Goal: Transaction & Acquisition: Purchase product/service

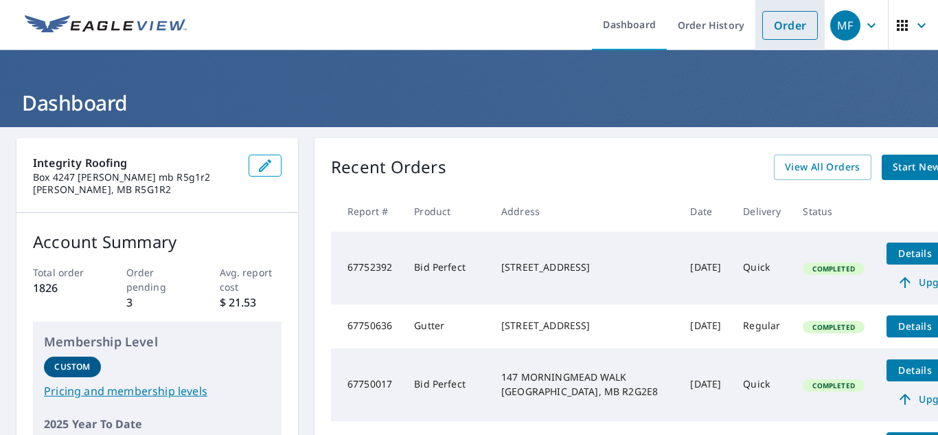
click at [781, 37] on link "Order" at bounding box center [790, 25] width 56 height 29
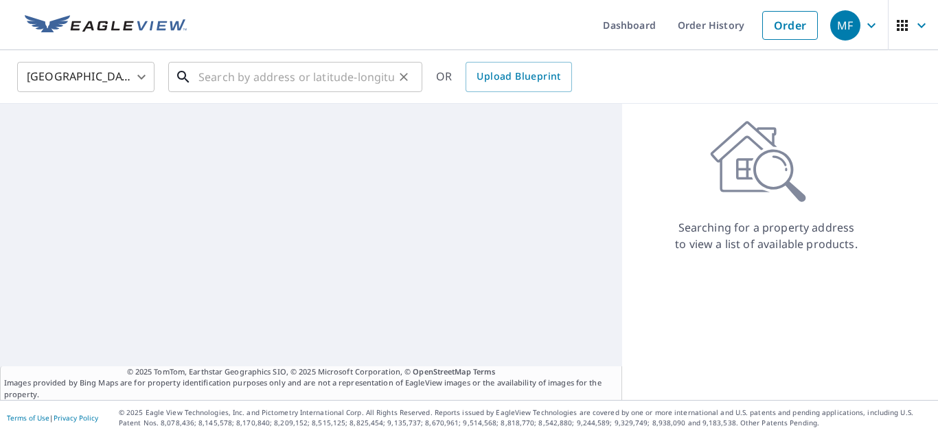
click at [320, 88] on input "text" at bounding box center [296, 77] width 196 height 38
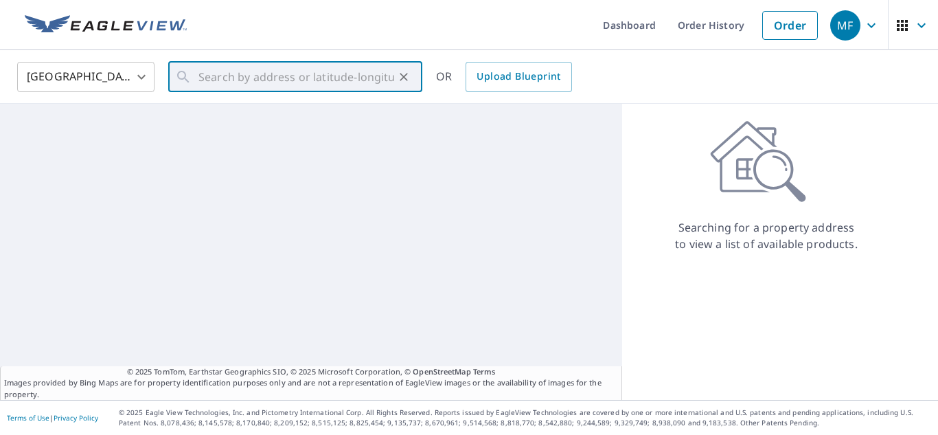
click at [106, 78] on body "MF MF Dashboard Order History Order MF United States [GEOGRAPHIC_DATA] ​ ​ OR U…" at bounding box center [469, 217] width 938 height 435
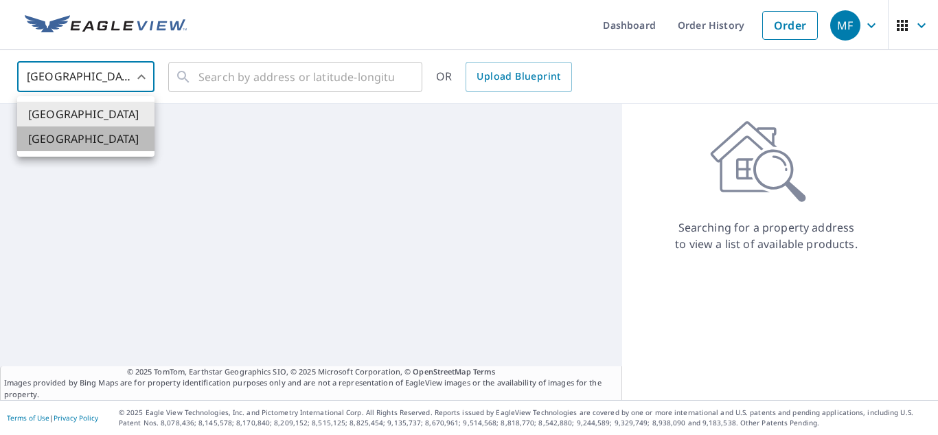
click at [90, 139] on li "[GEOGRAPHIC_DATA]" at bounding box center [85, 138] width 137 height 25
type input "CA"
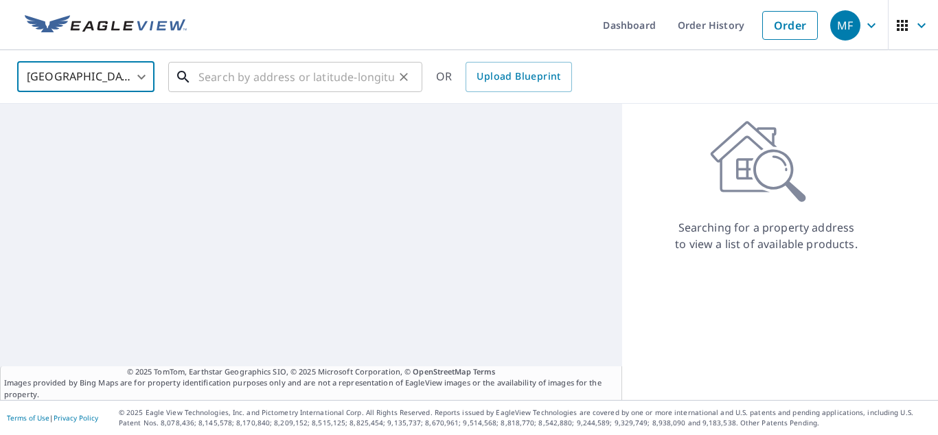
click at [222, 78] on input "text" at bounding box center [296, 77] width 196 height 38
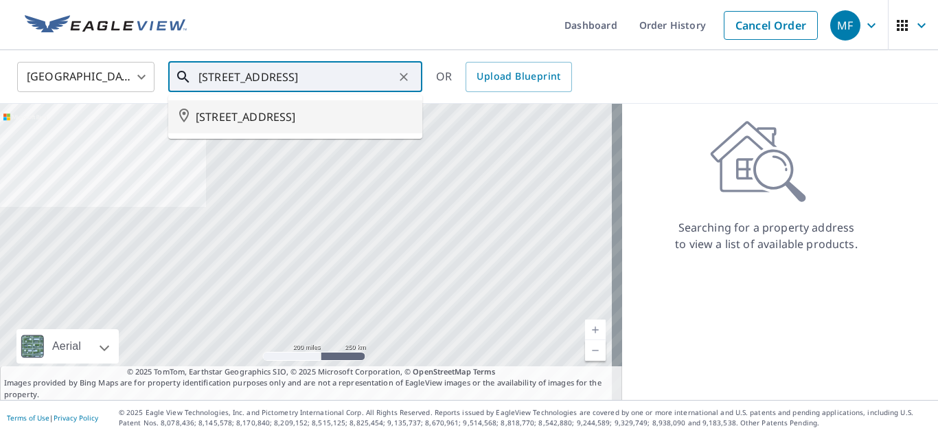
click at [256, 125] on span "[STREET_ADDRESS]" at bounding box center [304, 116] width 216 height 16
type input "[STREET_ADDRESS]"
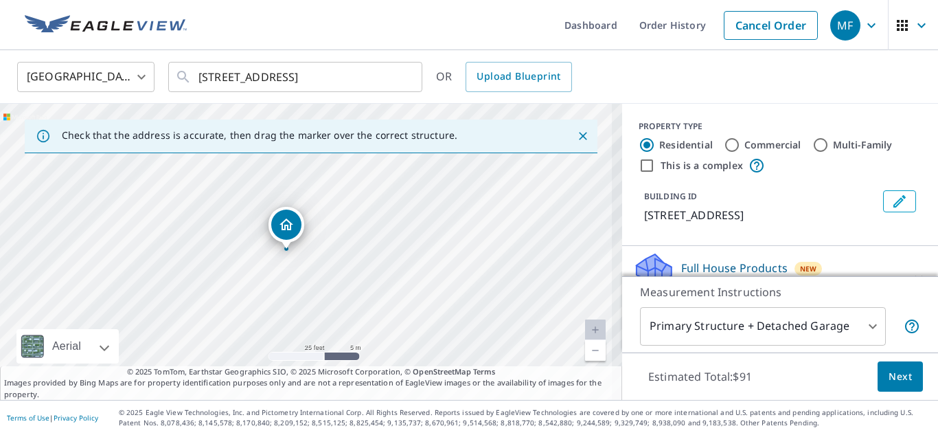
drag, startPoint x: 325, startPoint y: 238, endPoint x: 289, endPoint y: 233, distance: 36.6
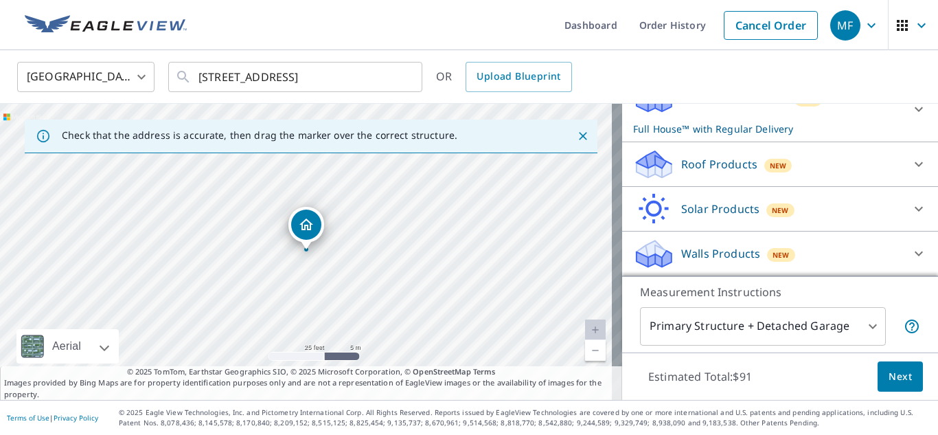
click at [721, 170] on p "Roof Products" at bounding box center [719, 164] width 76 height 16
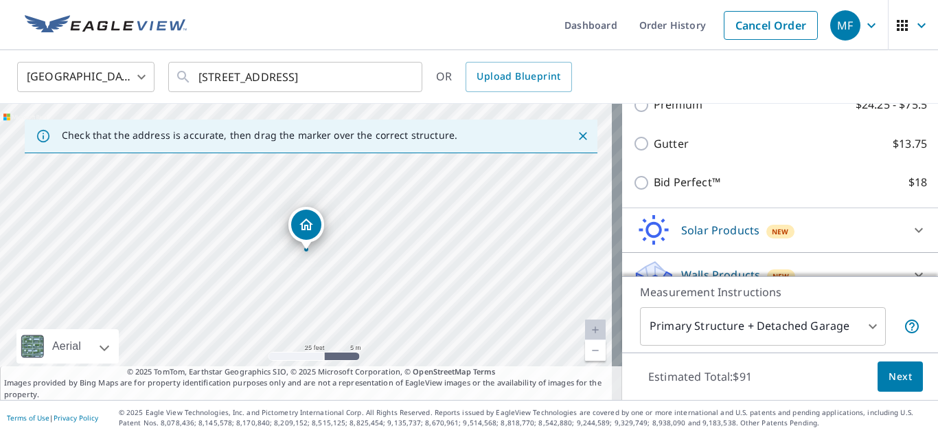
scroll to position [301, 0]
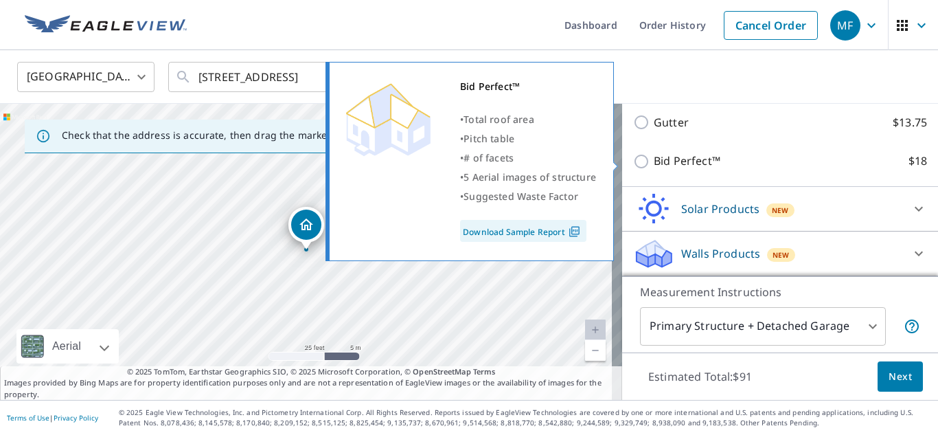
click at [634, 163] on input "Bid Perfect™ $18" at bounding box center [643, 161] width 21 height 16
checkbox input "true"
checkbox input "false"
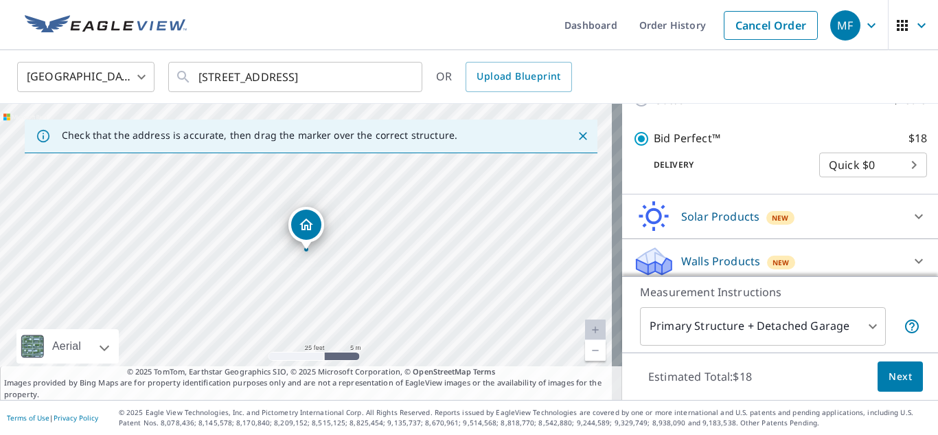
scroll to position [332, 0]
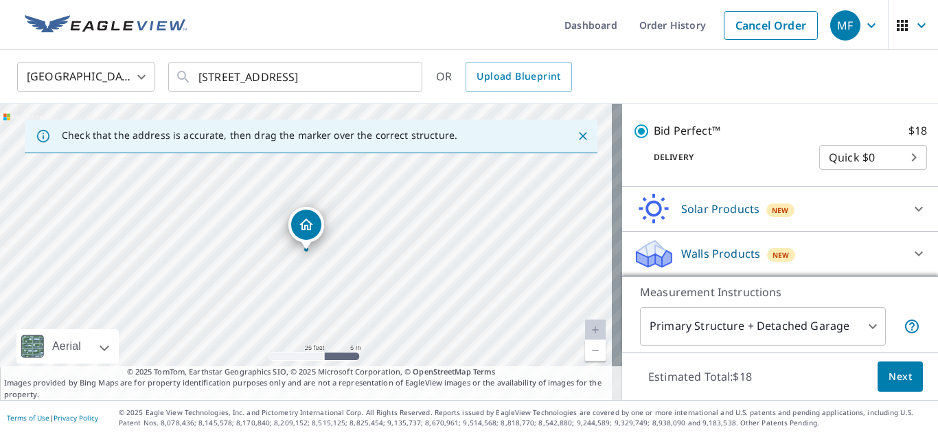
click at [888, 378] on span "Next" at bounding box center [899, 376] width 23 height 17
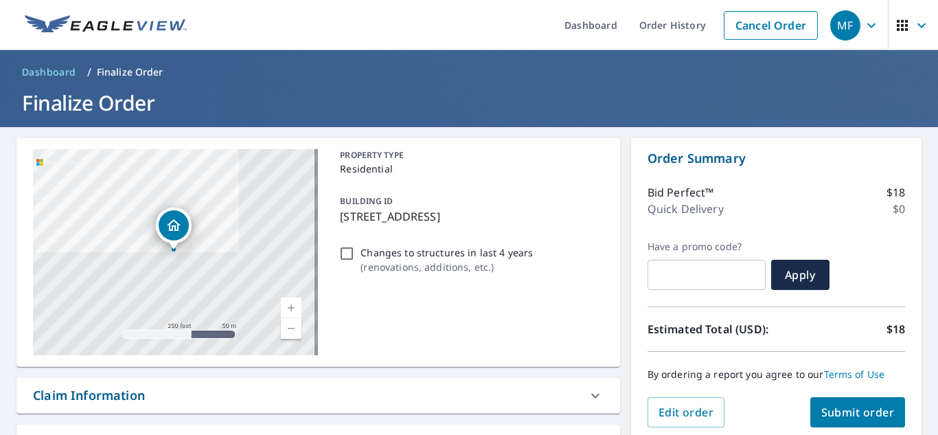
click at [840, 413] on span "Submit order" at bounding box center [857, 411] width 73 height 15
checkbox input "true"
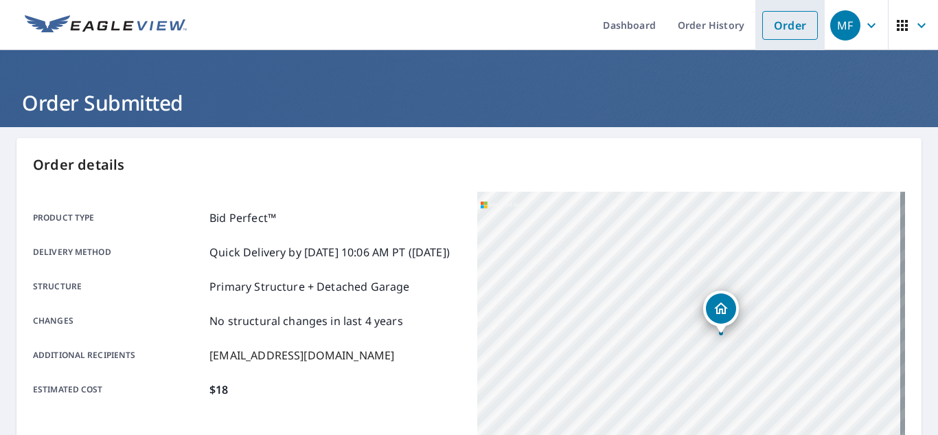
click at [777, 25] on link "Order" at bounding box center [790, 25] width 56 height 29
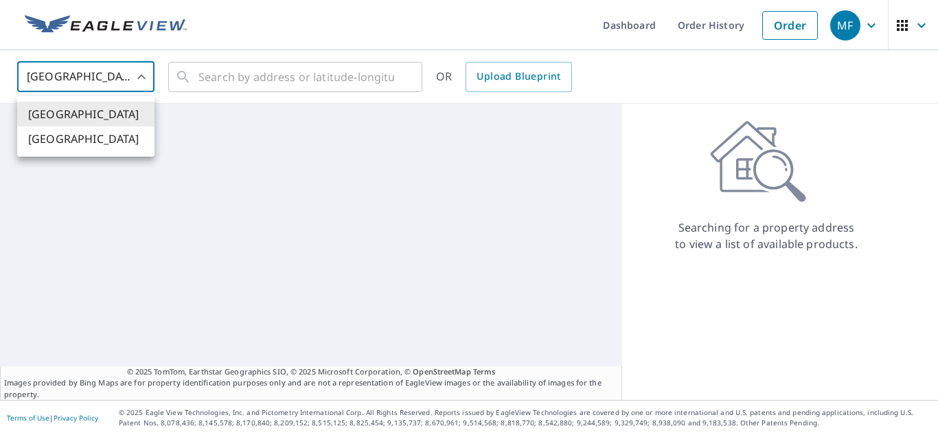
click at [53, 65] on body "MF MF Dashboard Order History Order MF United States [GEOGRAPHIC_DATA] ​ ​ OR U…" at bounding box center [469, 217] width 938 height 435
click at [74, 137] on li "[GEOGRAPHIC_DATA]" at bounding box center [85, 138] width 137 height 25
type input "CA"
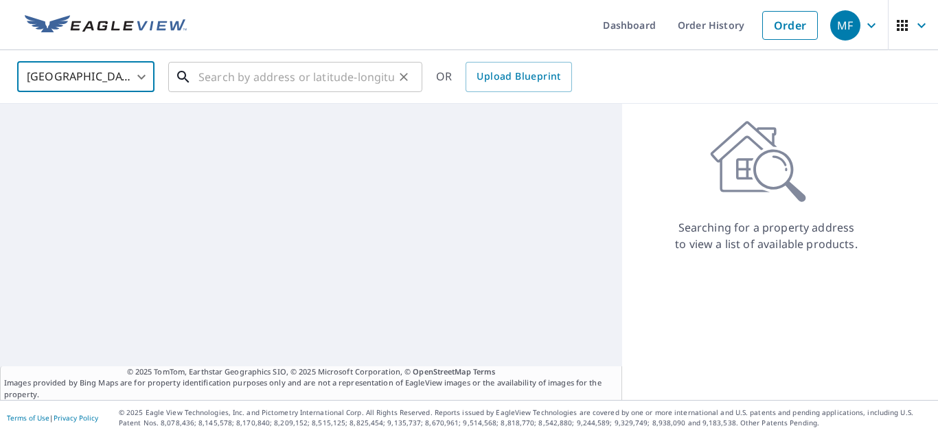
click at [238, 80] on input "text" at bounding box center [296, 77] width 196 height 38
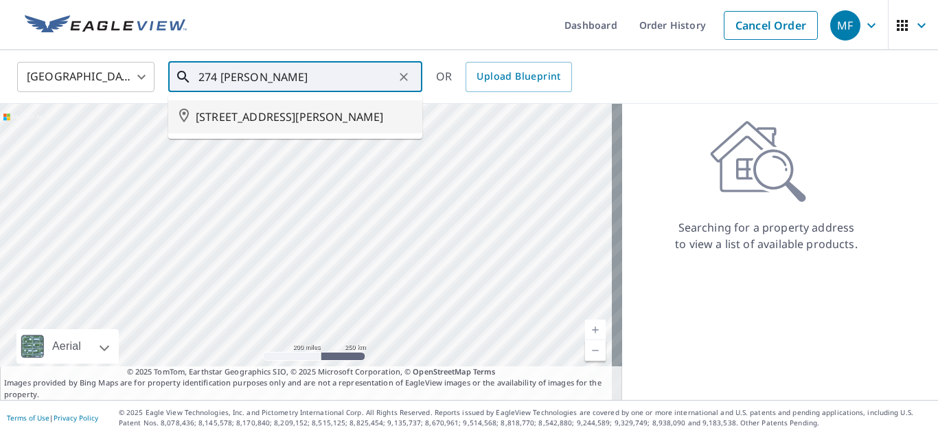
click at [253, 125] on li "[STREET_ADDRESS][PERSON_NAME]" at bounding box center [295, 116] width 254 height 33
type input "[STREET_ADDRESS][PERSON_NAME]"
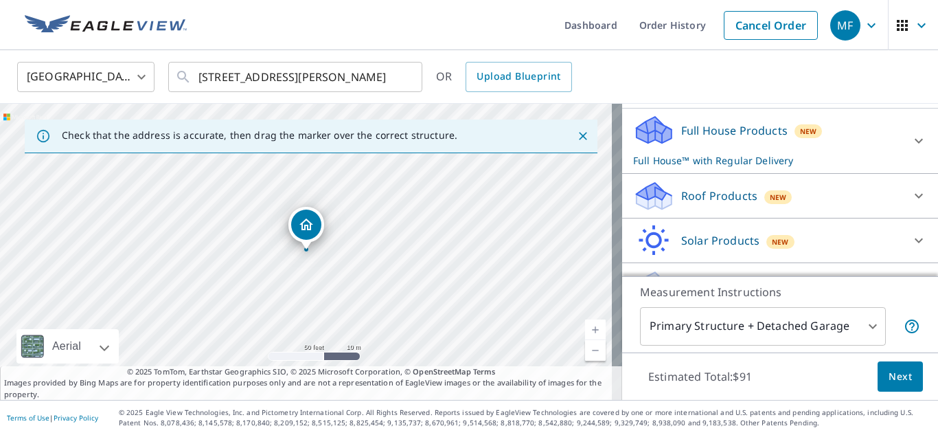
click at [713, 203] on p "Roof Products" at bounding box center [719, 195] width 76 height 16
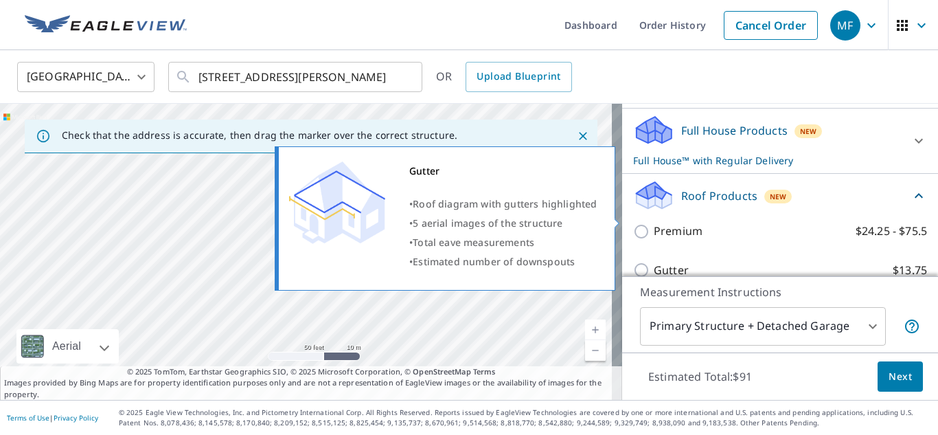
scroll to position [275, 0]
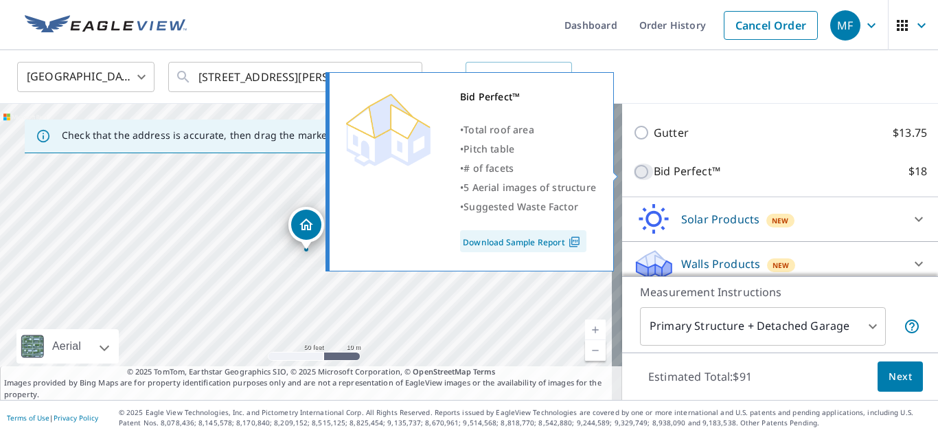
click at [633, 178] on input "Bid Perfect™ $18" at bounding box center [643, 171] width 21 height 16
checkbox input "true"
checkbox input "false"
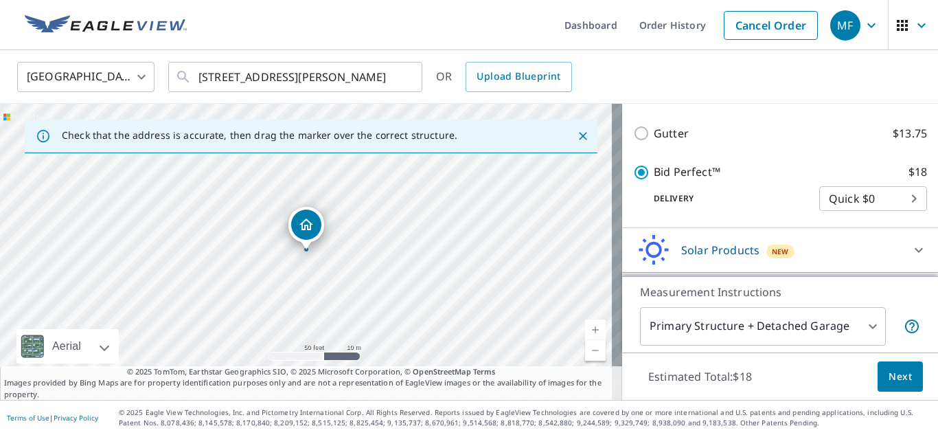
scroll to position [275, 0]
click at [891, 373] on span "Next" at bounding box center [899, 376] width 23 height 17
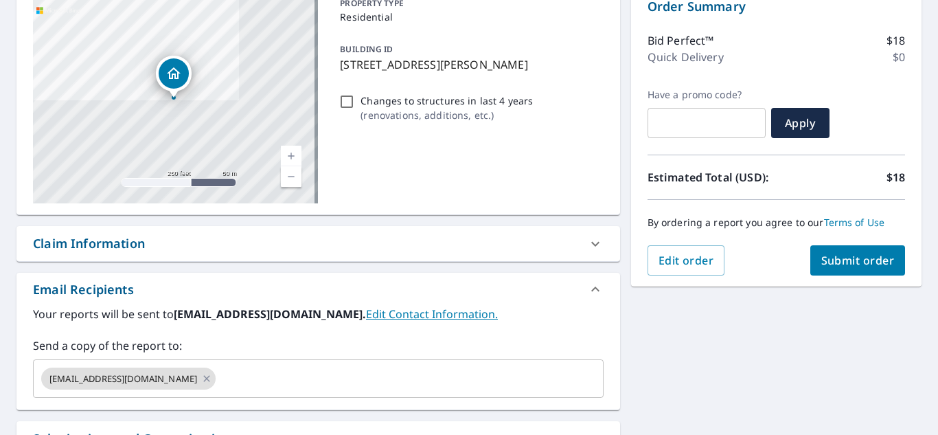
scroll to position [206, 0]
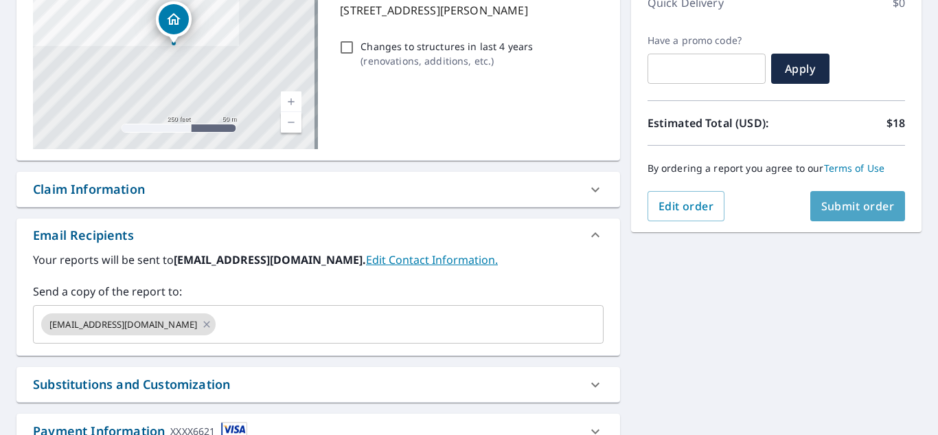
click at [829, 208] on span "Submit order" at bounding box center [857, 205] width 73 height 15
checkbox input "true"
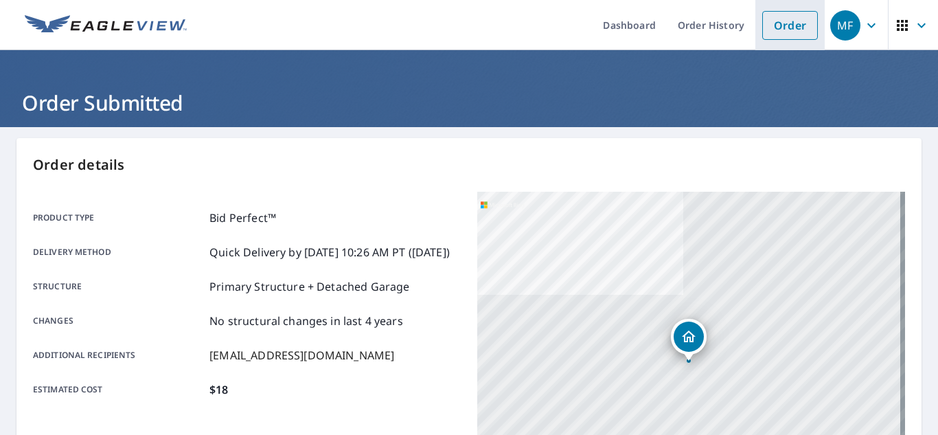
click at [783, 17] on link "Order" at bounding box center [790, 25] width 56 height 29
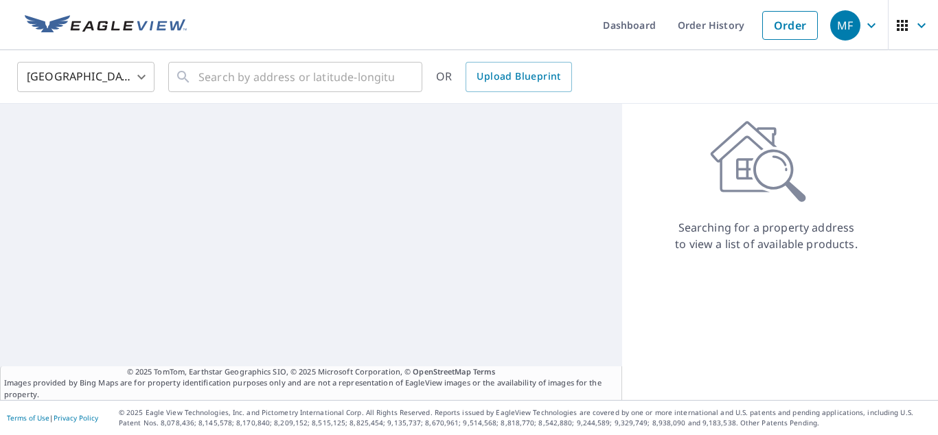
click at [110, 78] on body "MF MF Dashboard Order History Order MF United States [GEOGRAPHIC_DATA] ​ ​ OR U…" at bounding box center [469, 217] width 938 height 435
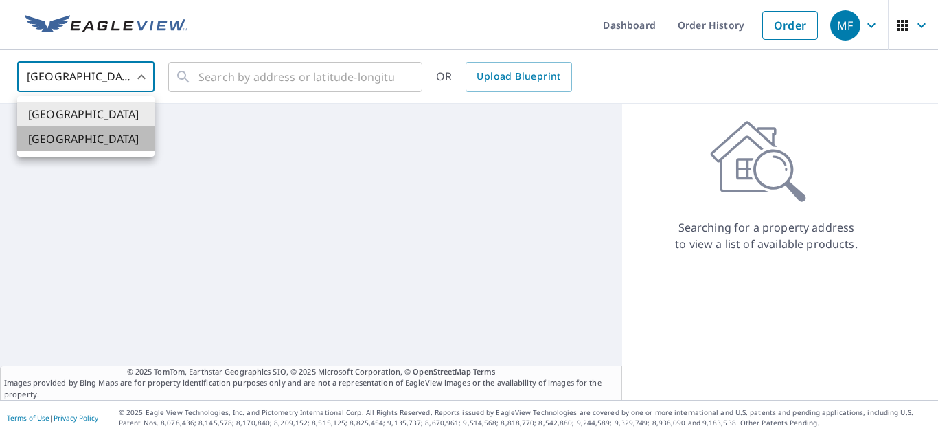
click at [80, 140] on li "[GEOGRAPHIC_DATA]" at bounding box center [85, 138] width 137 height 25
type input "CA"
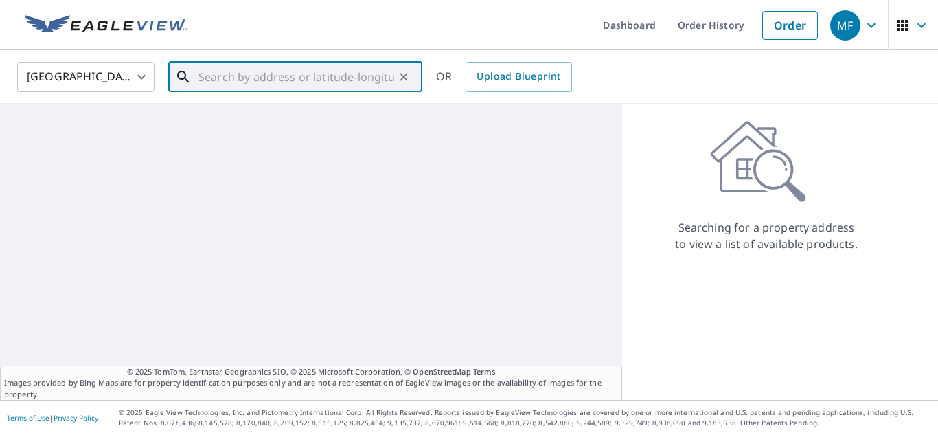
click at [267, 83] on input "text" at bounding box center [296, 77] width 196 height 38
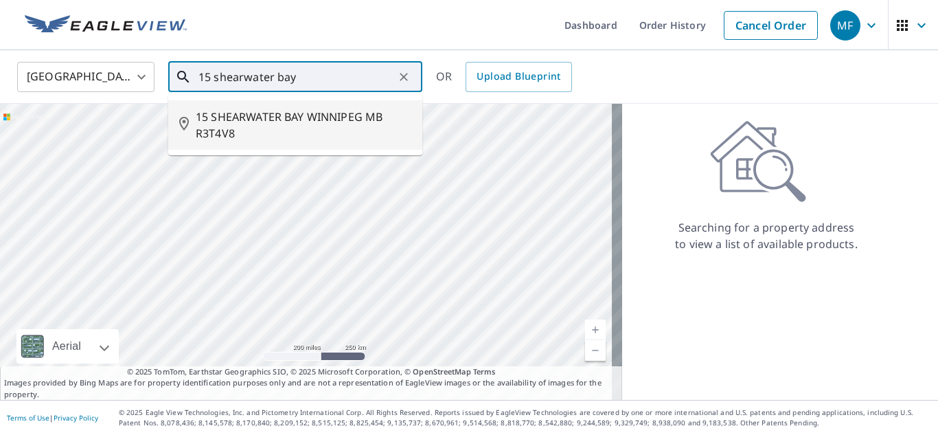
click at [270, 127] on span "15 SHEARWATER BAY WINNIPEG MB R3T4V8" at bounding box center [304, 124] width 216 height 33
type input "15 SHEARWATER BAY WINNIPEG MB R3T4V8"
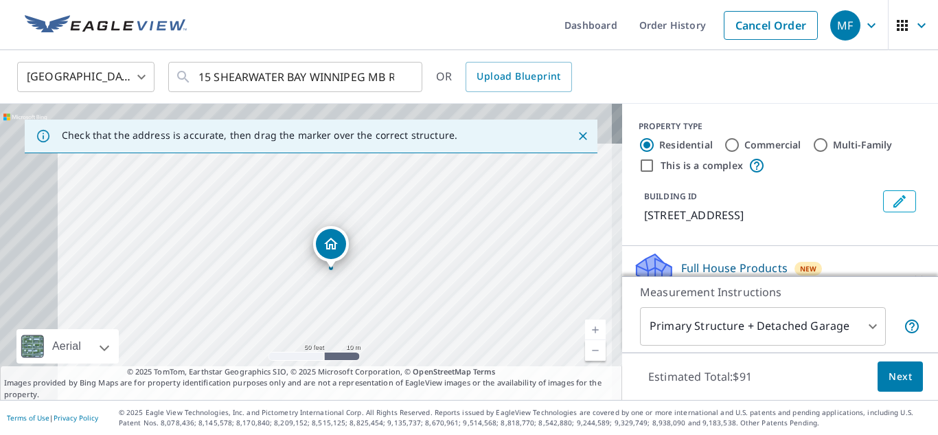
drag, startPoint x: 303, startPoint y: 253, endPoint x: 405, endPoint y: 303, distance: 113.6
click at [405, 303] on div "15 SHEARWATER BAY WINNIPEG MB R3T4V8" at bounding box center [311, 252] width 622 height 296
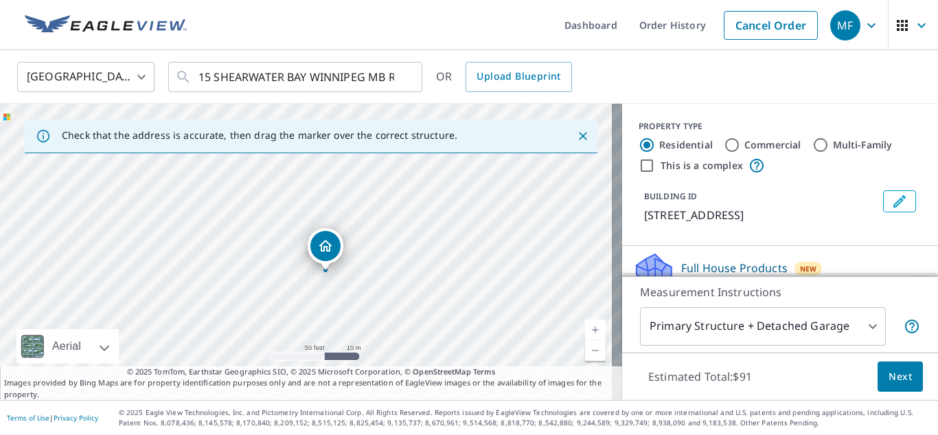
drag, startPoint x: 340, startPoint y: 245, endPoint x: 328, endPoint y: 242, distance: 12.8
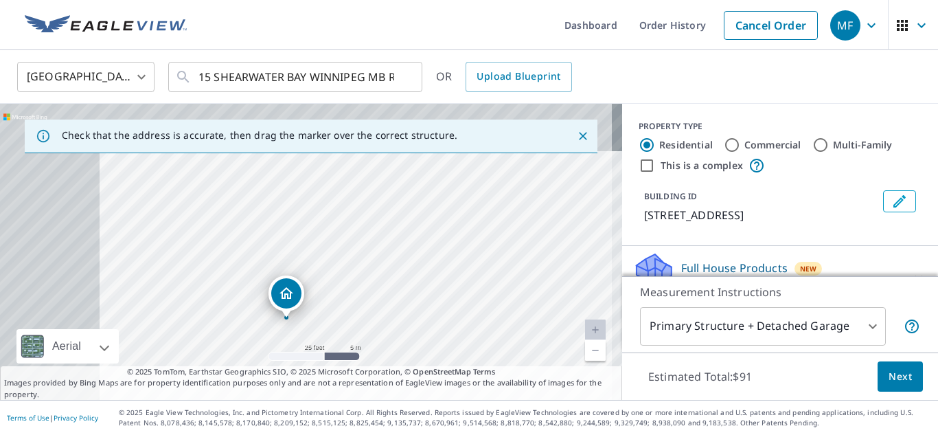
drag, startPoint x: 326, startPoint y: 209, endPoint x: 426, endPoint y: 257, distance: 110.2
click at [426, 257] on div "15 SHEARWATER BAY WINNIPEG MB R3T4V8" at bounding box center [311, 252] width 622 height 296
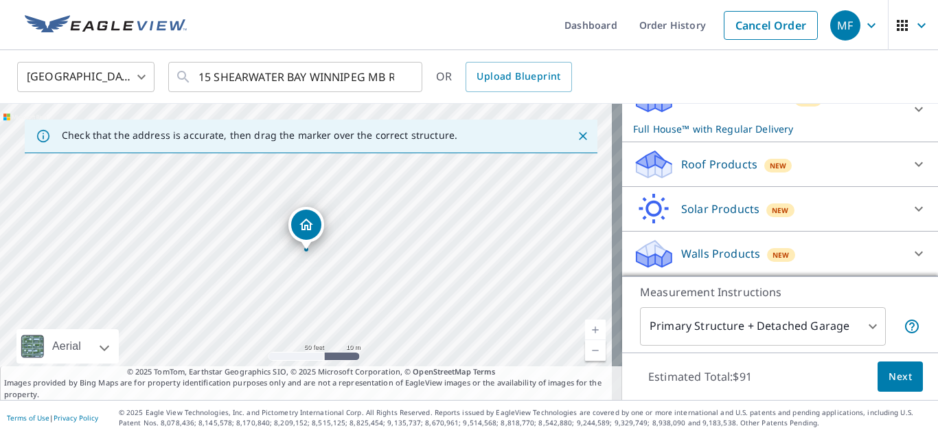
click at [728, 166] on p "Roof Products" at bounding box center [719, 164] width 76 height 16
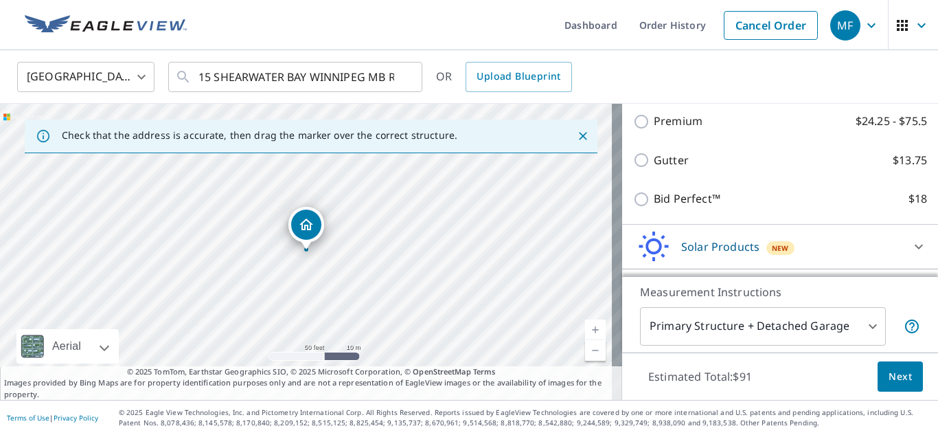
scroll to position [254, 0]
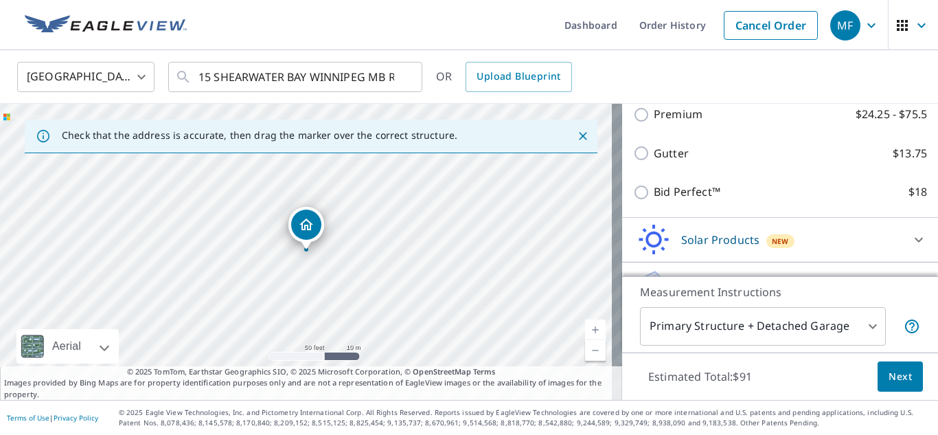
click at [633, 159] on div "Gutter $13.75" at bounding box center [780, 153] width 294 height 39
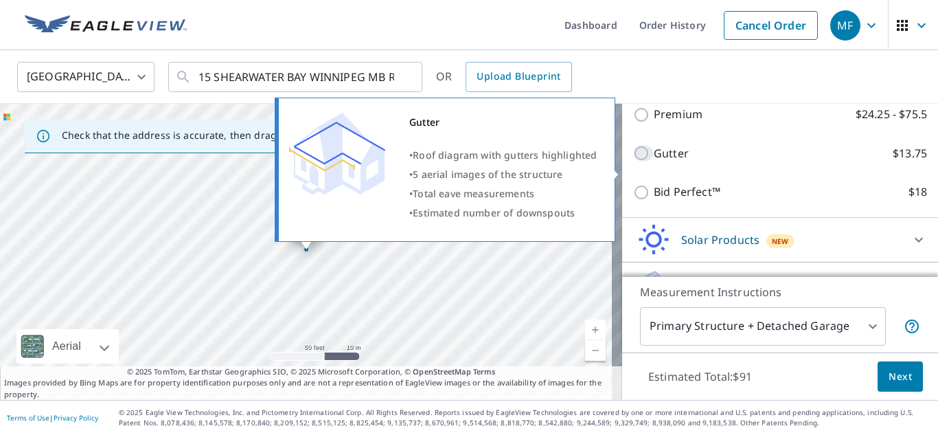
click at [633, 161] on input "Gutter $13.75" at bounding box center [643, 153] width 21 height 16
checkbox input "true"
checkbox input "false"
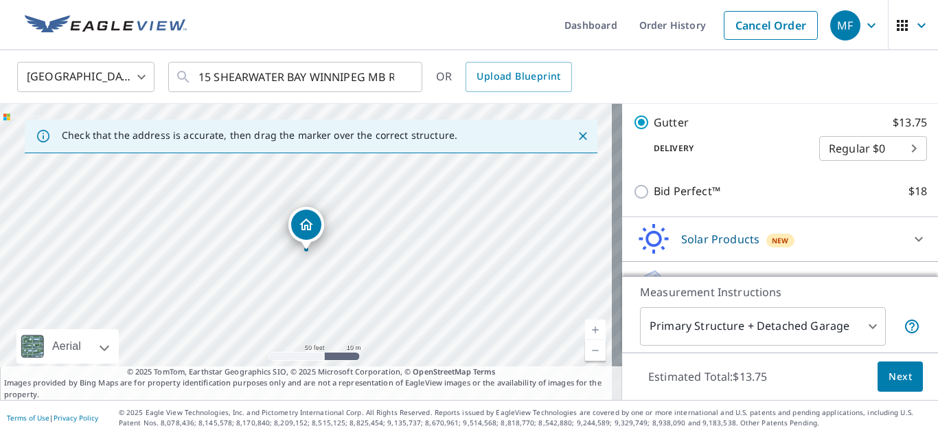
scroll to position [332, 0]
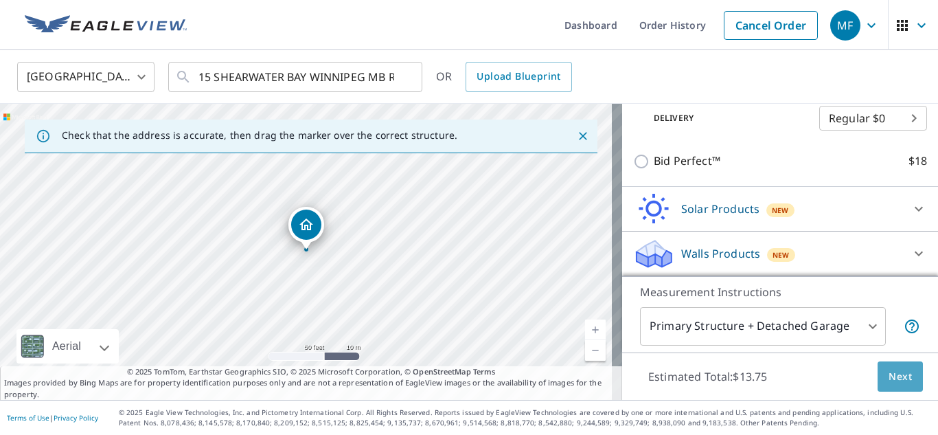
click at [898, 384] on button "Next" at bounding box center [899, 376] width 45 height 31
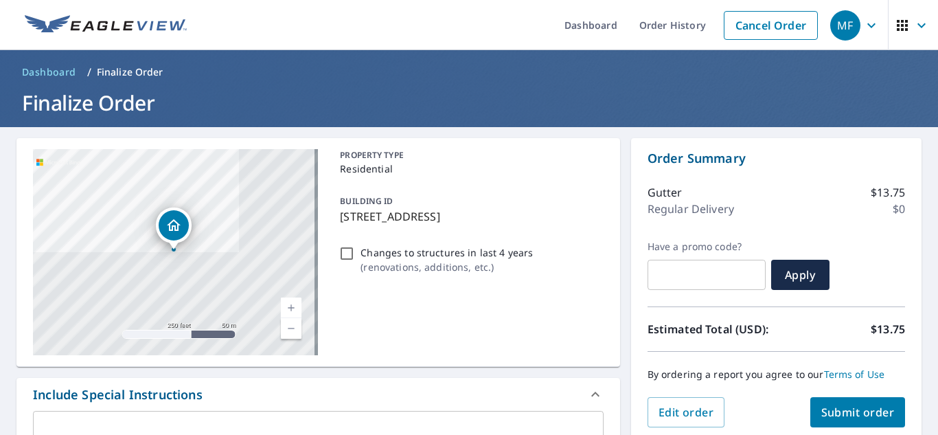
click at [840, 411] on span "Submit order" at bounding box center [857, 411] width 73 height 15
checkbox input "true"
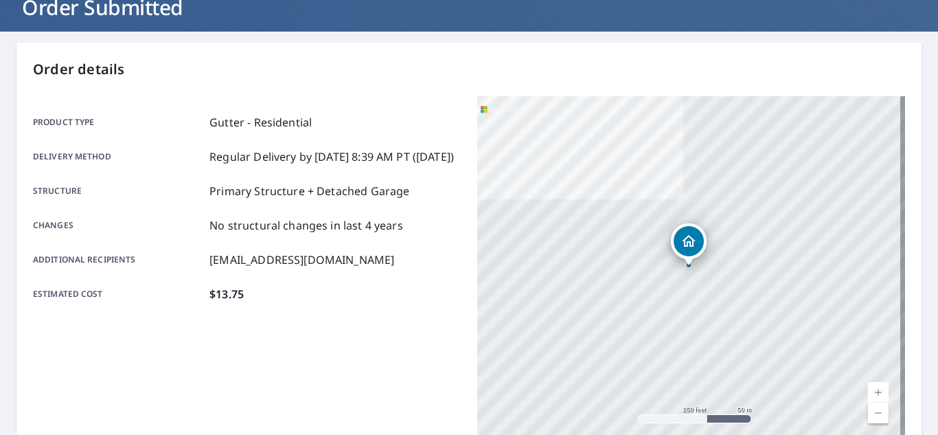
scroll to position [373, 0]
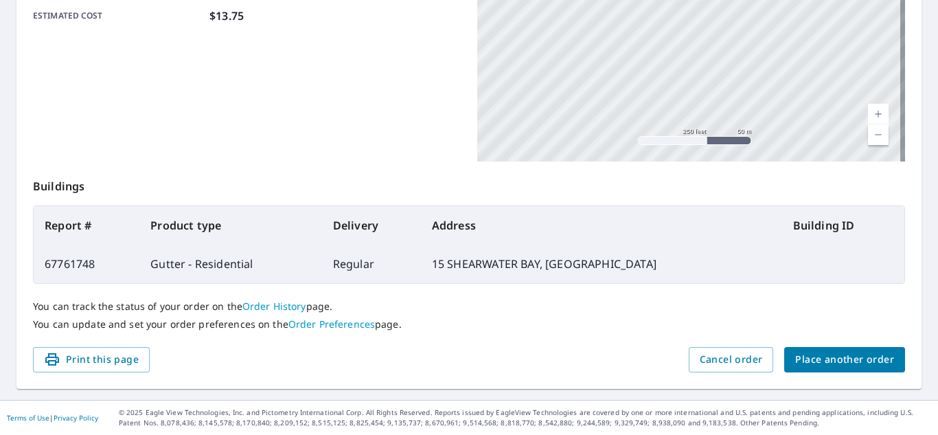
click at [851, 353] on span "Place another order" at bounding box center [844, 359] width 99 height 17
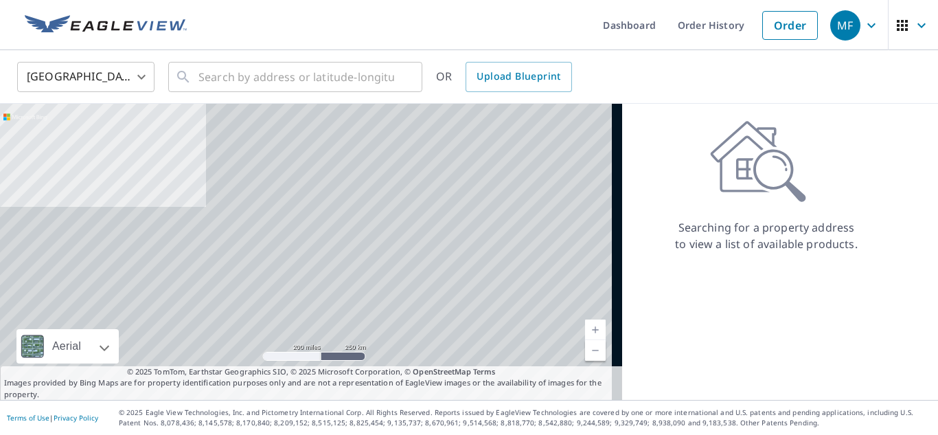
click at [69, 72] on body "MF MF Dashboard Order History Order MF United States US ​ ​ OR Upload Blueprint…" at bounding box center [469, 217] width 938 height 435
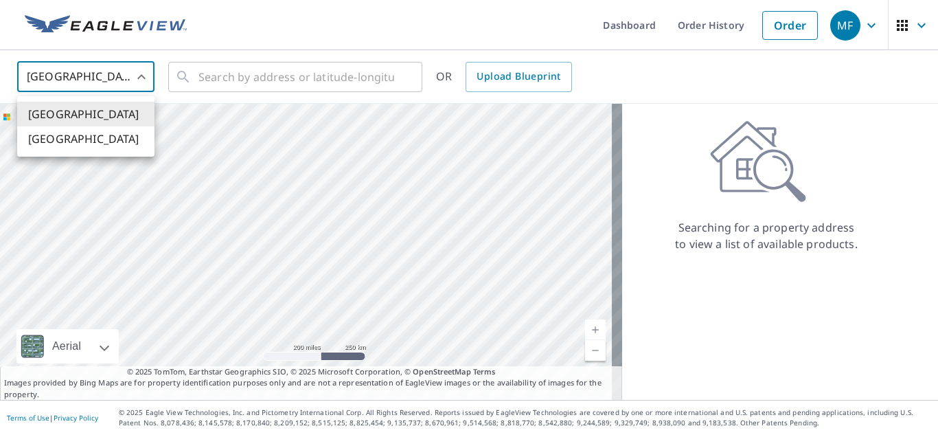
click at [72, 143] on li "[GEOGRAPHIC_DATA]" at bounding box center [85, 138] width 137 height 25
type input "CA"
